Goal: Task Accomplishment & Management: Complete application form

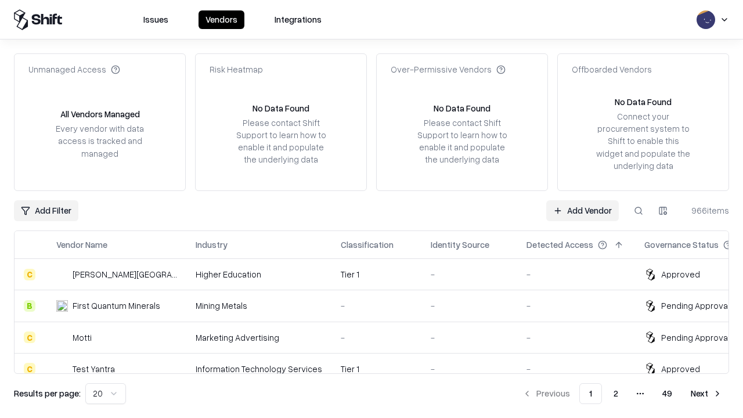
click at [583, 210] on link "Add Vendor" at bounding box center [583, 210] width 73 height 21
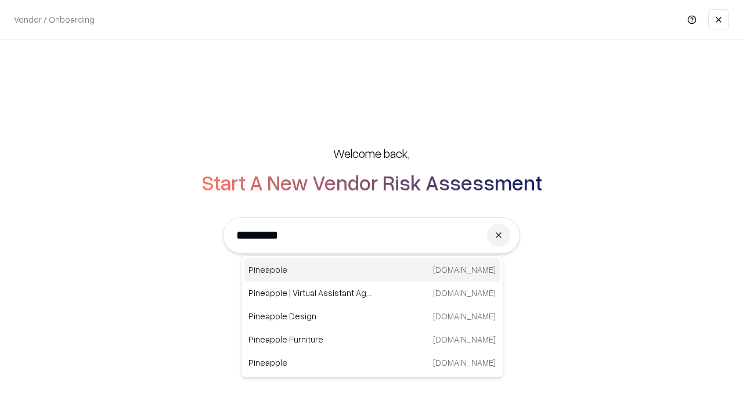
click at [372, 270] on div "Pineapple [DOMAIN_NAME]" at bounding box center [372, 269] width 257 height 23
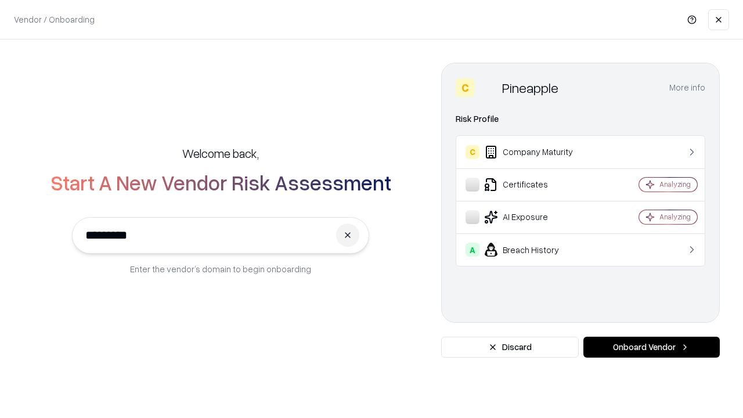
type input "*********"
click at [652, 347] on button "Onboard Vendor" at bounding box center [652, 347] width 136 height 21
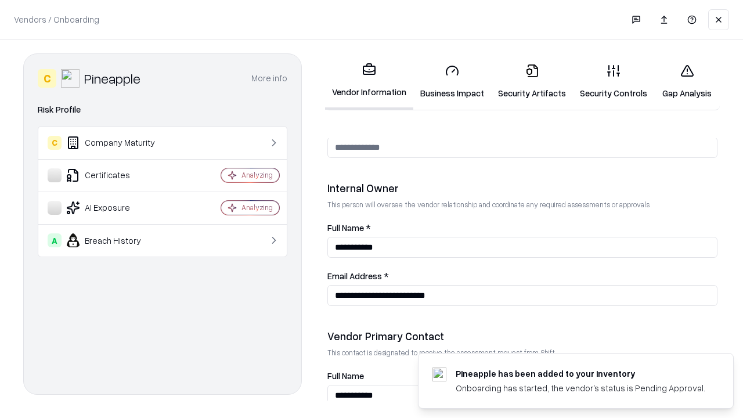
scroll to position [602, 0]
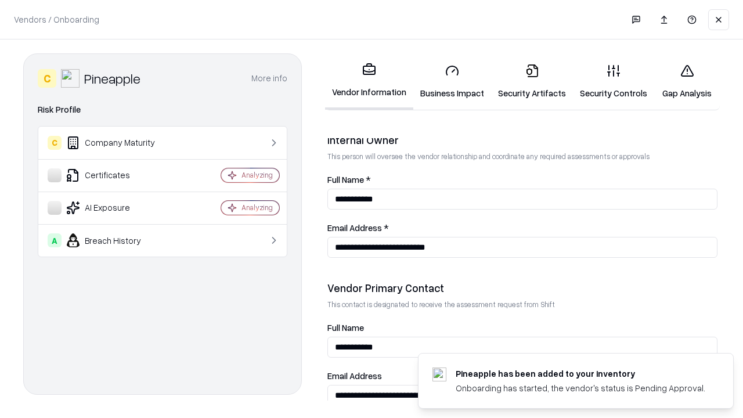
click at [532, 81] on link "Security Artifacts" at bounding box center [532, 82] width 82 height 54
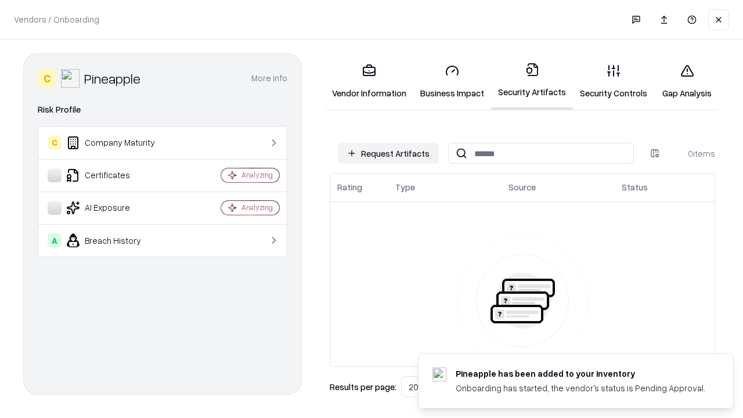
click at [389, 153] on button "Request Artifacts" at bounding box center [388, 153] width 101 height 21
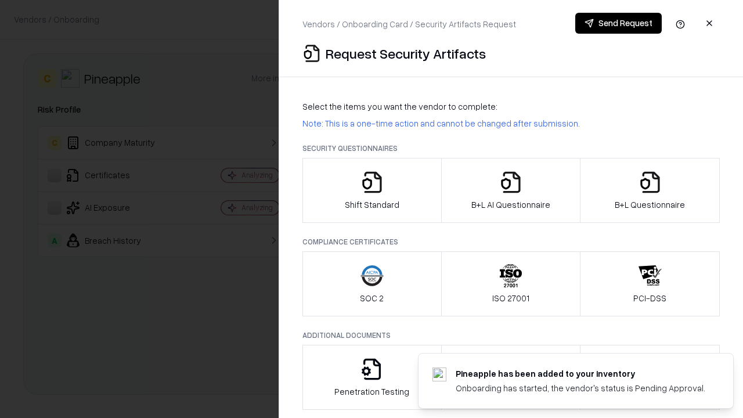
click at [650, 191] on icon "button" at bounding box center [650, 182] width 23 height 23
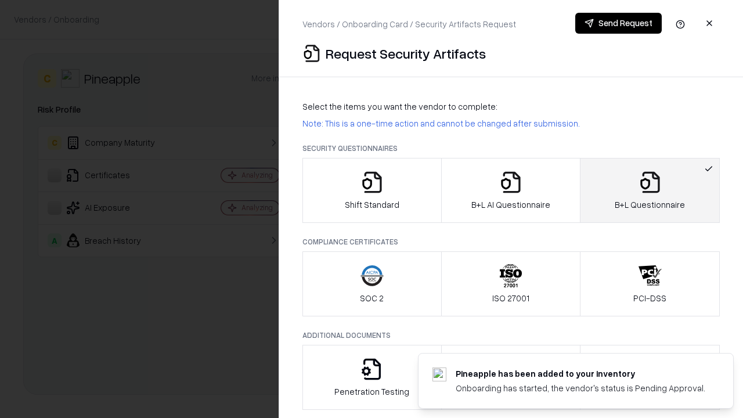
click at [511, 191] on icon "button" at bounding box center [511, 182] width 23 height 23
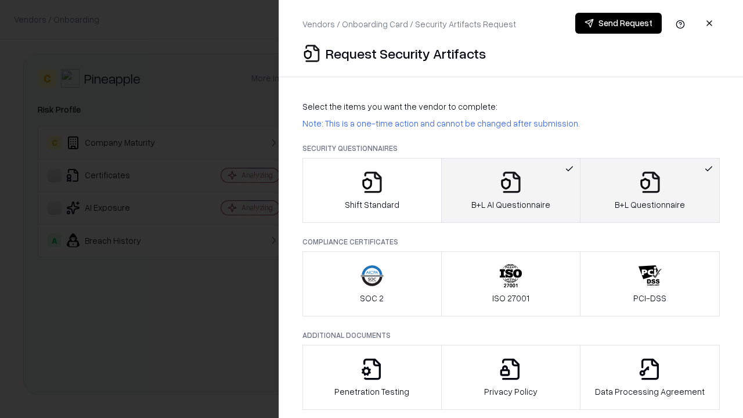
click at [619, 23] on button "Send Request" at bounding box center [619, 23] width 87 height 21
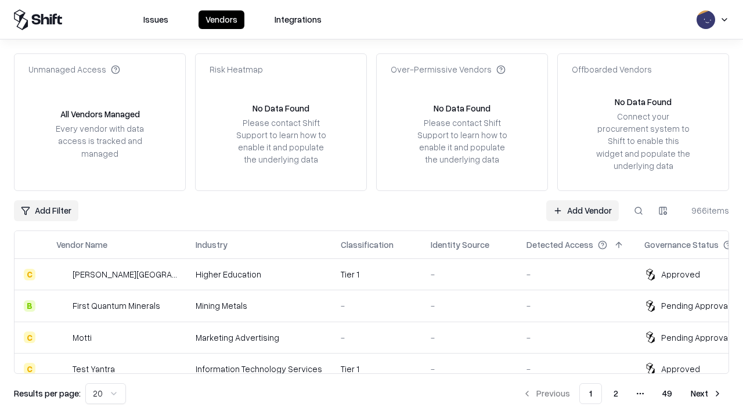
click at [639, 210] on button at bounding box center [638, 210] width 21 height 21
type input "*********"
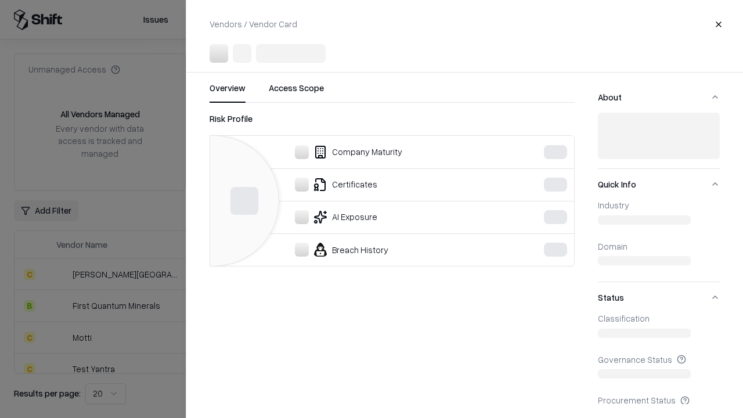
scroll to position [224, 0]
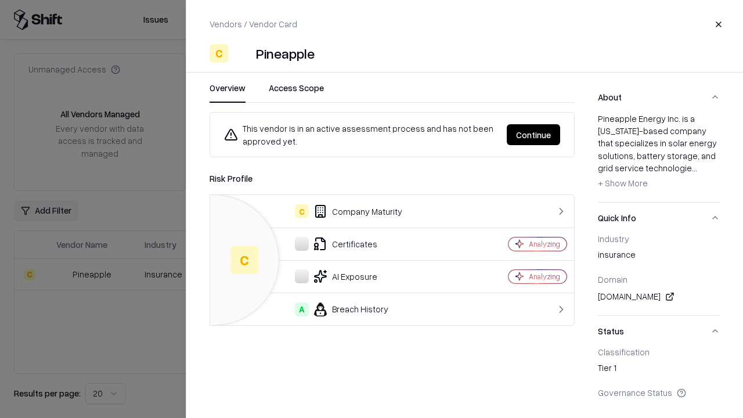
click at [534, 135] on button "Continue" at bounding box center [533, 134] width 53 height 21
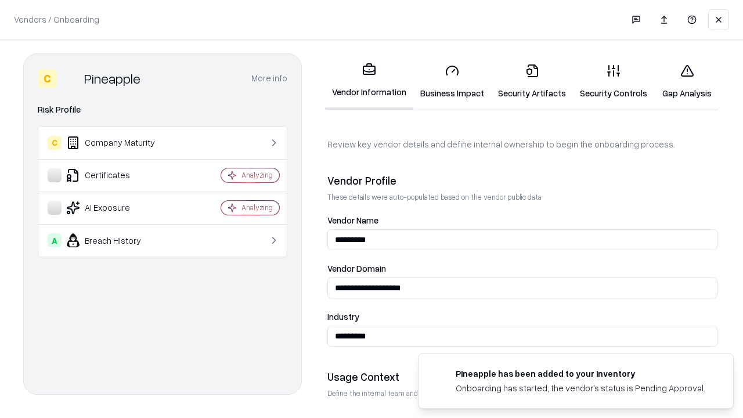
click at [532, 81] on link "Security Artifacts" at bounding box center [532, 82] width 82 height 54
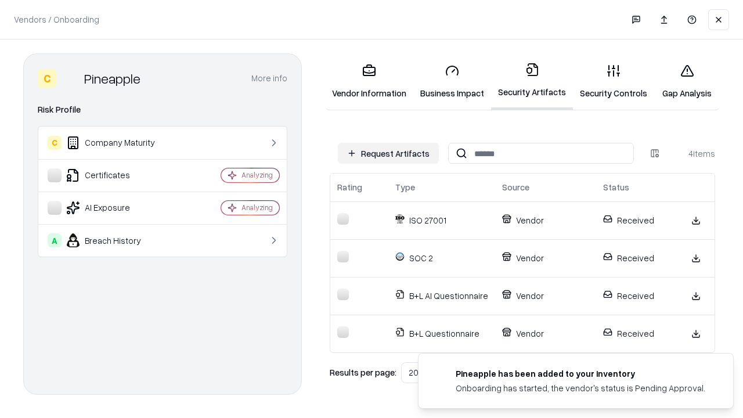
click at [687, 81] on link "Gap Analysis" at bounding box center [688, 82] width 66 height 54
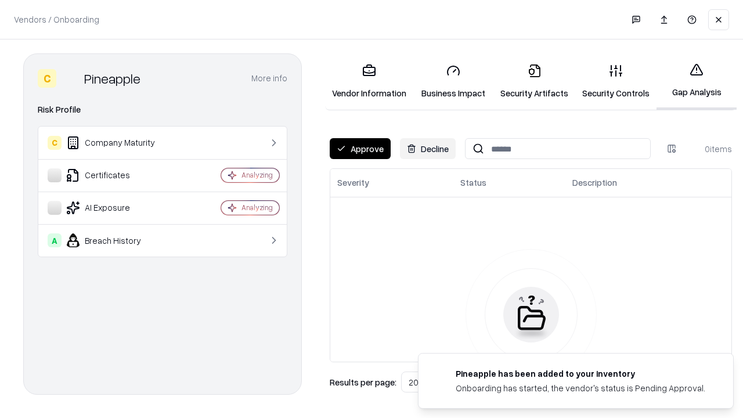
click at [360, 149] on button "Approve" at bounding box center [360, 148] width 61 height 21
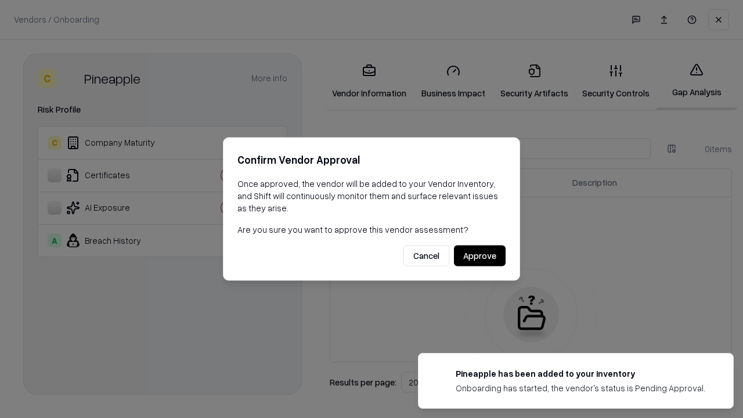
click at [480, 256] on button "Approve" at bounding box center [480, 256] width 52 height 21
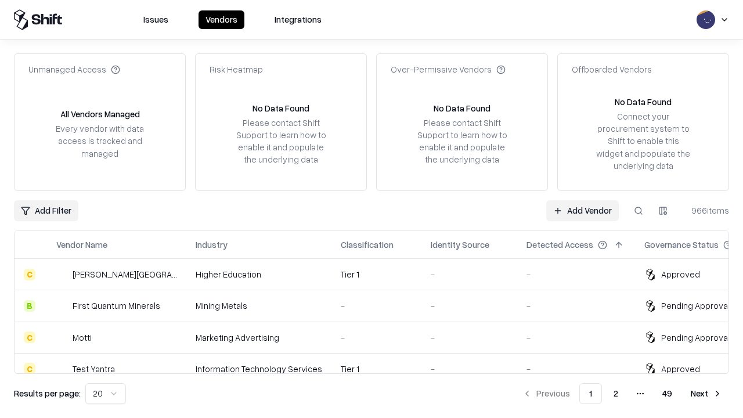
type input "*********"
click at [583, 210] on link "Add Vendor" at bounding box center [583, 210] width 73 height 21
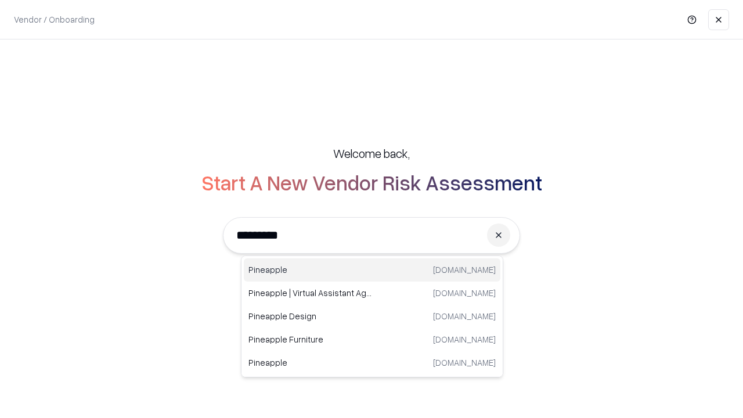
click at [372, 270] on div "Pineapple [DOMAIN_NAME]" at bounding box center [372, 269] width 257 height 23
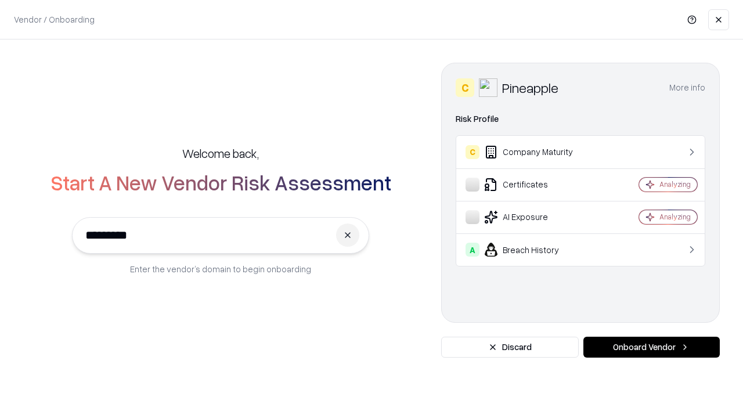
type input "*********"
click at [652, 347] on button "Onboard Vendor" at bounding box center [652, 347] width 136 height 21
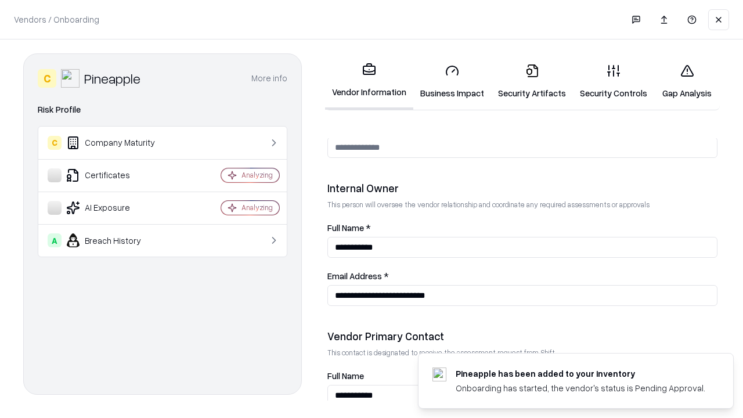
scroll to position [602, 0]
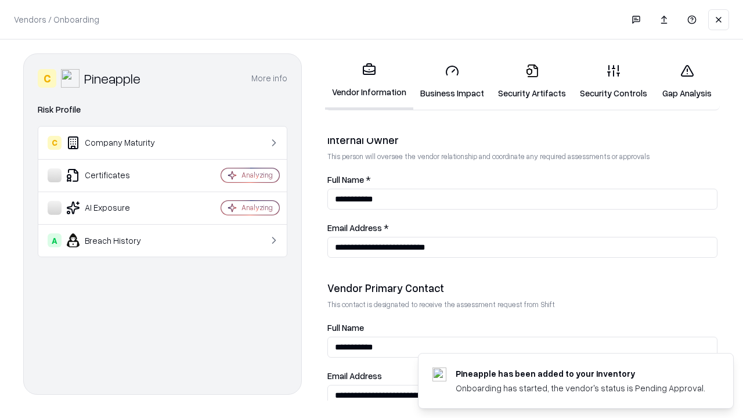
click at [687, 81] on link "Gap Analysis" at bounding box center [688, 82] width 66 height 54
